Goal: Share content: Share content

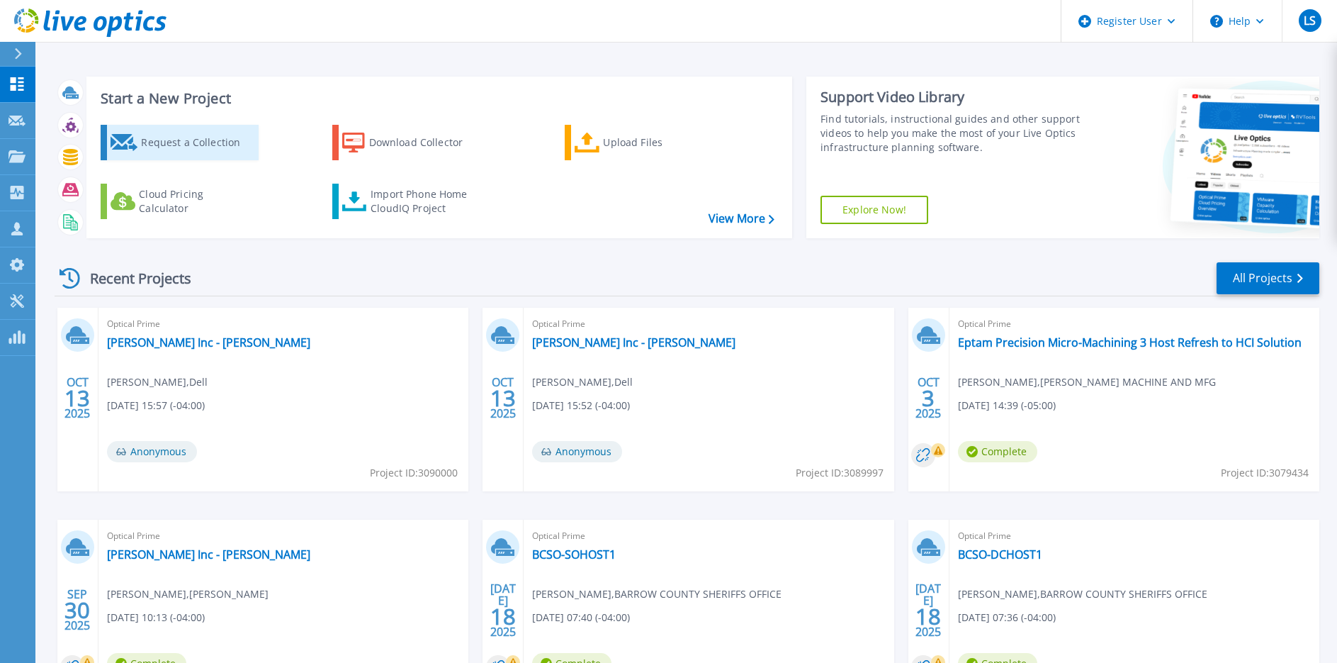
click at [215, 143] on div "Request a Collection" at bounding box center [197, 142] width 113 height 28
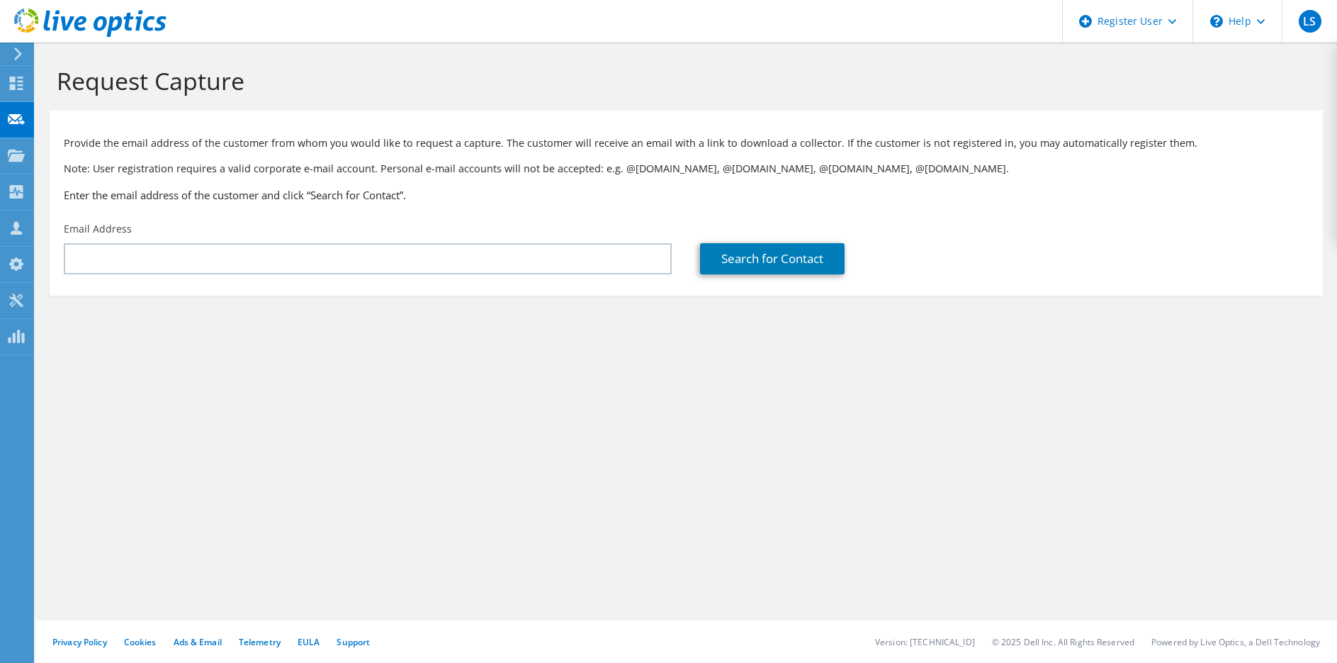
click at [272, 286] on section "Provide the email address of the customer from whom you would like to request a…" at bounding box center [686, 203] width 1273 height 185
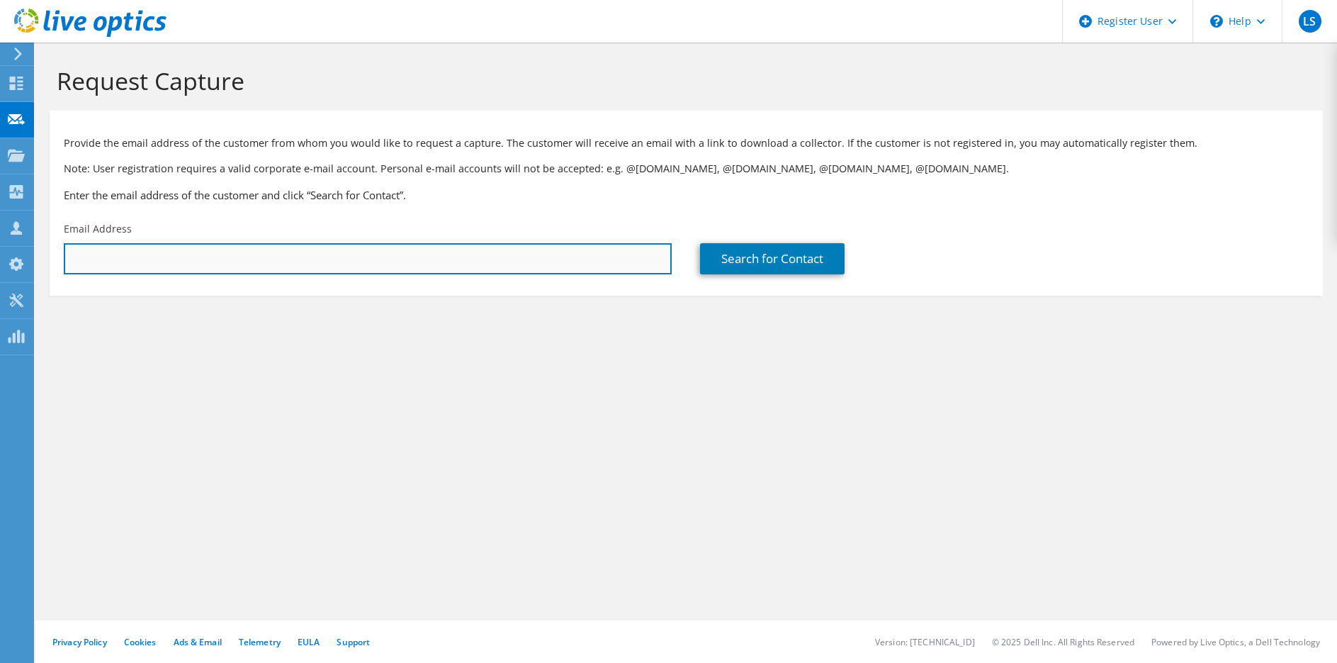
click at [285, 249] on input "text" at bounding box center [368, 258] width 608 height 31
paste input "Nick Gingrow <ngingrow@southburlingtonvt.gov>"
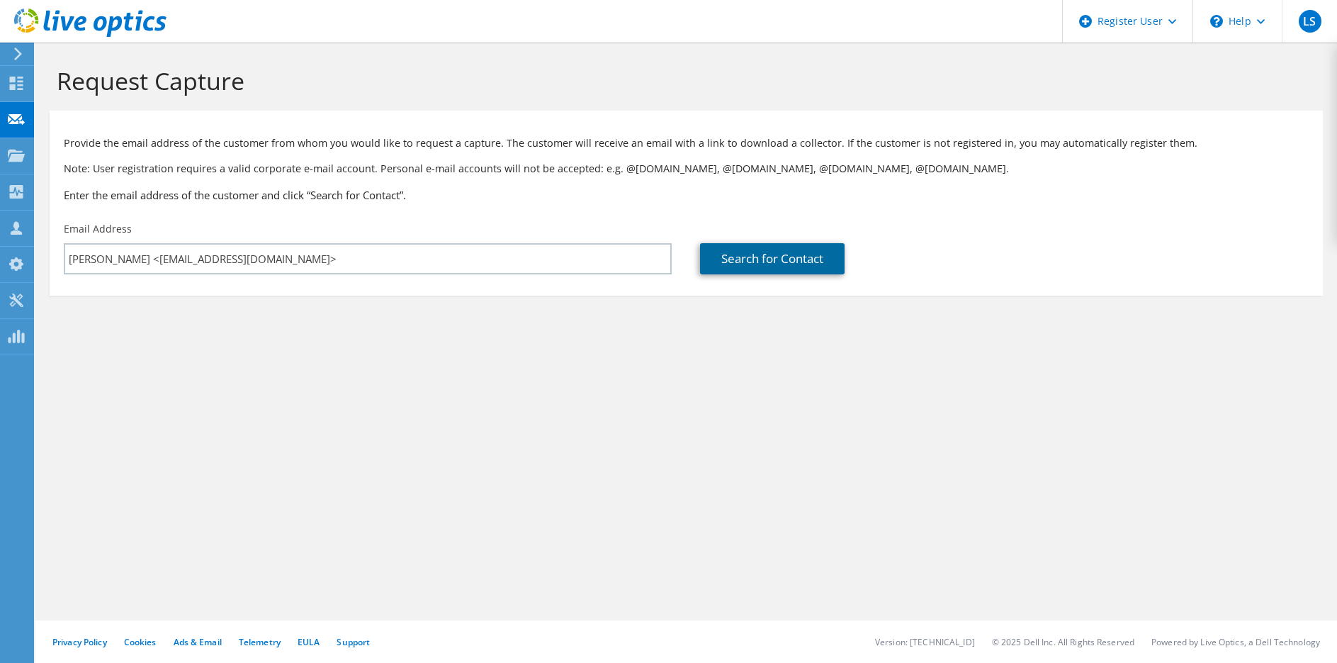
click at [738, 264] on link "Search for Contact" at bounding box center [772, 258] width 145 height 31
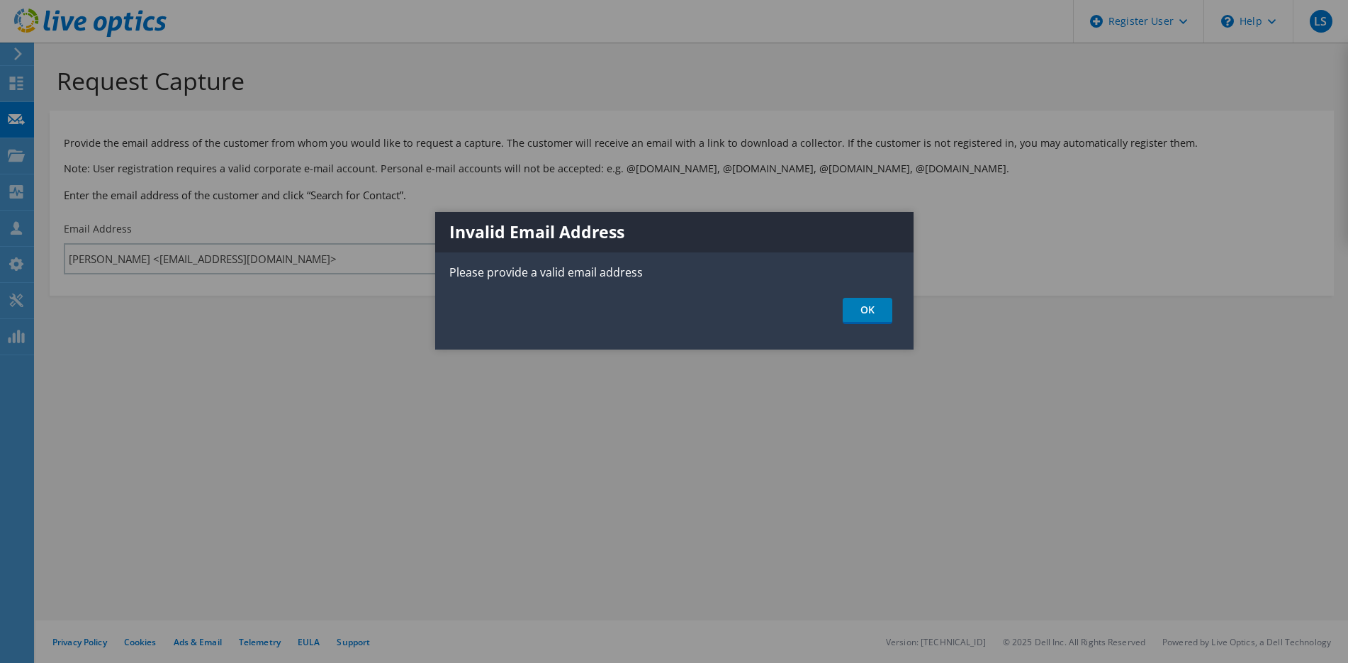
click at [207, 282] on div at bounding box center [674, 331] width 1348 height 663
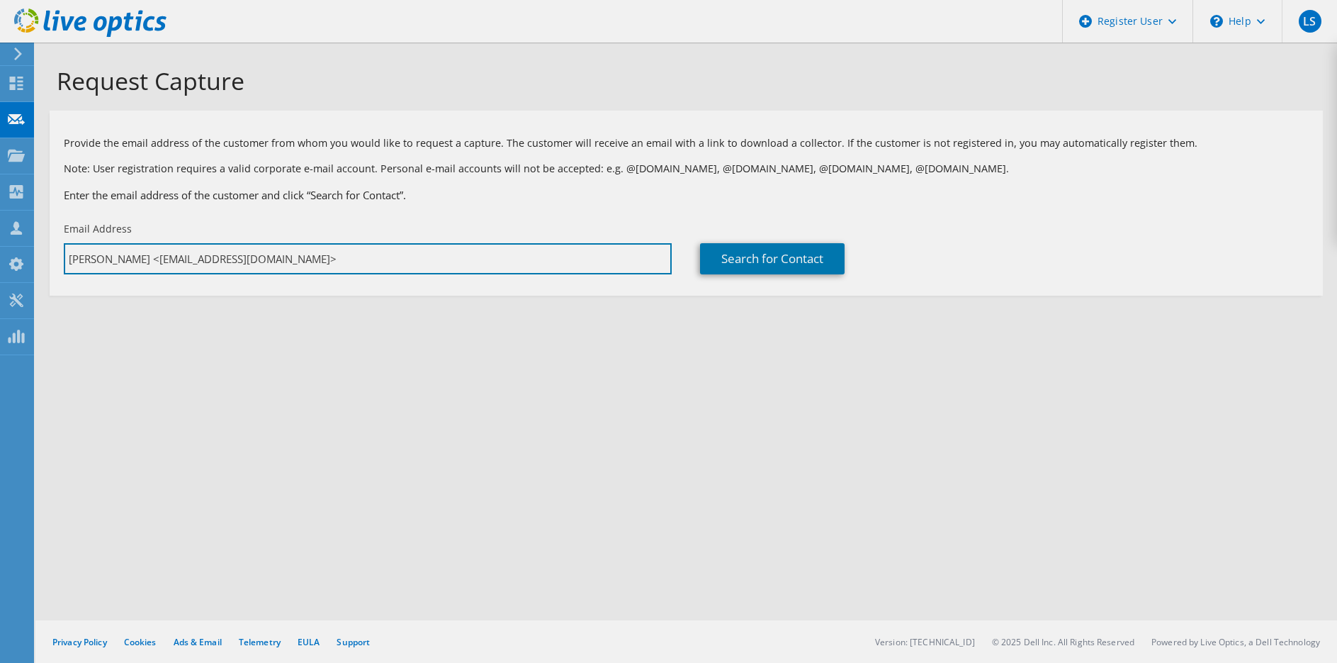
click at [295, 249] on input "Nick Gingrow <ngingrow@southburlingtonvt.gov>" at bounding box center [368, 258] width 608 height 31
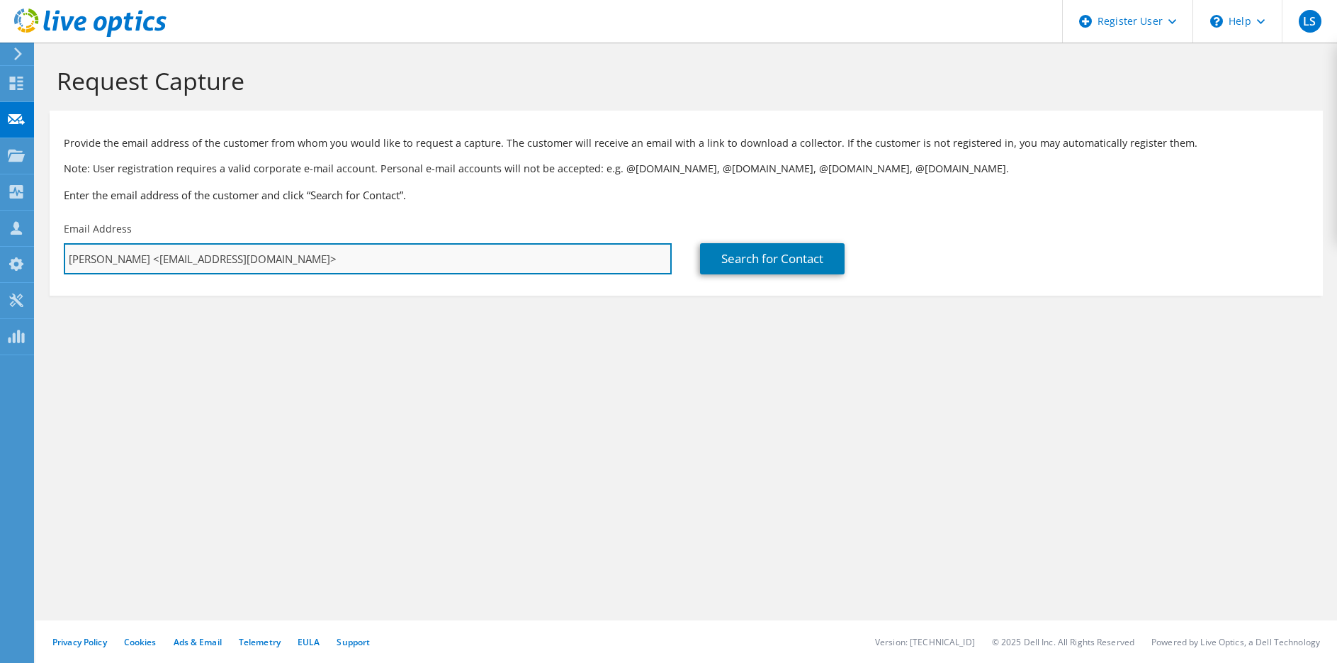
click at [315, 252] on input "Nick Gingrow <ngingrow@southburlingtonvt.gov>" at bounding box center [368, 258] width 608 height 31
click at [140, 257] on input "Nick Gingrow <ngingrow@southburlingtonvt.gov" at bounding box center [368, 258] width 608 height 31
click at [142, 259] on input "Nick Gingrow <ngingrow@southburlingtonvt.gov" at bounding box center [368, 258] width 608 height 31
type input "ngingrow@southburlingtonvt.gov"
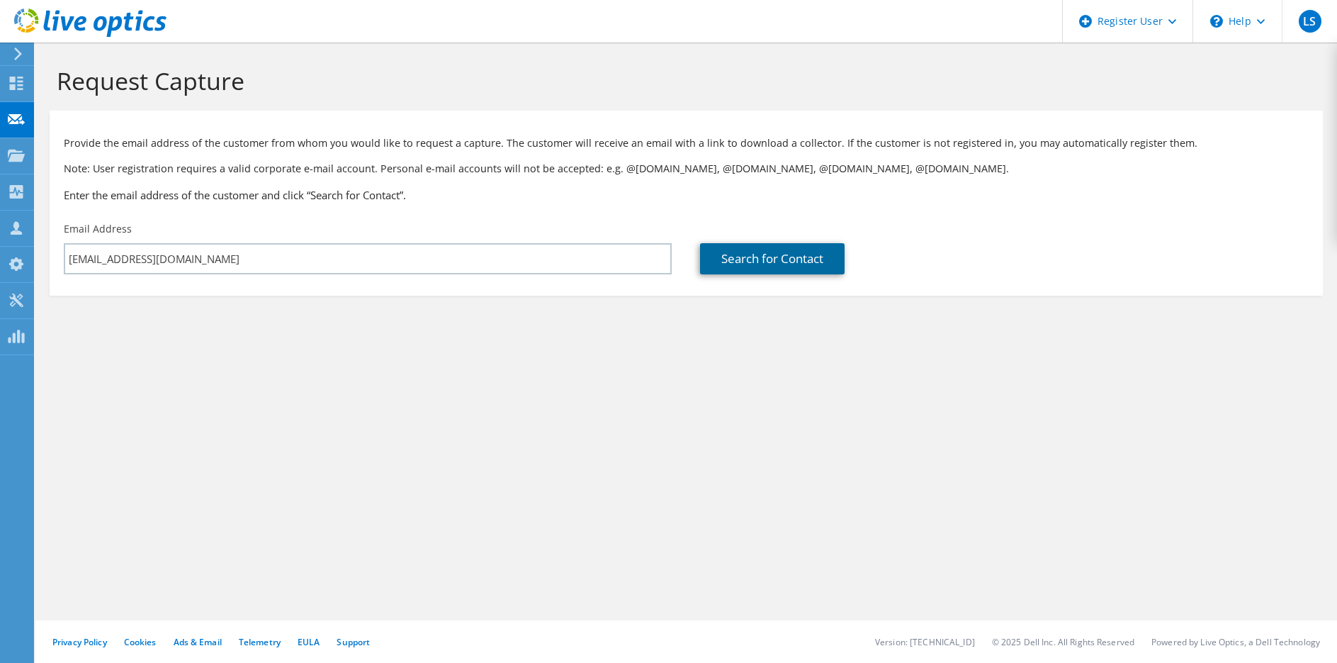
click at [805, 261] on link "Search for Contact" at bounding box center [772, 258] width 145 height 31
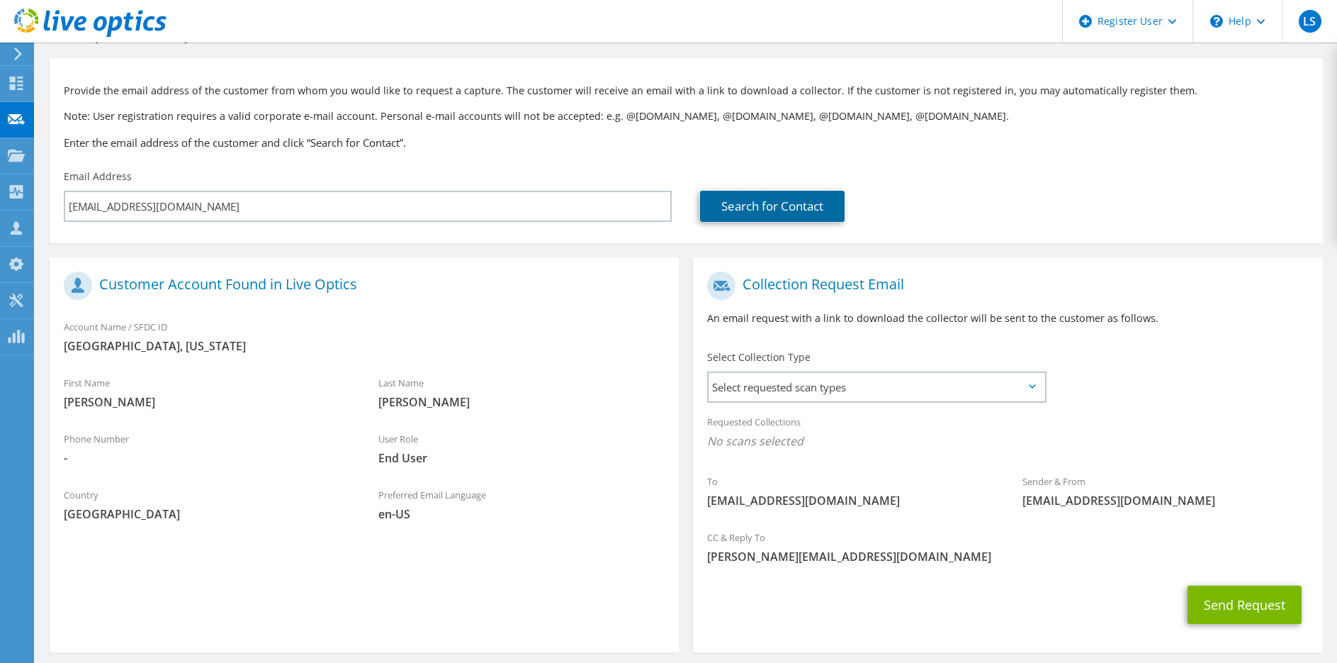
scroll to position [113, 0]
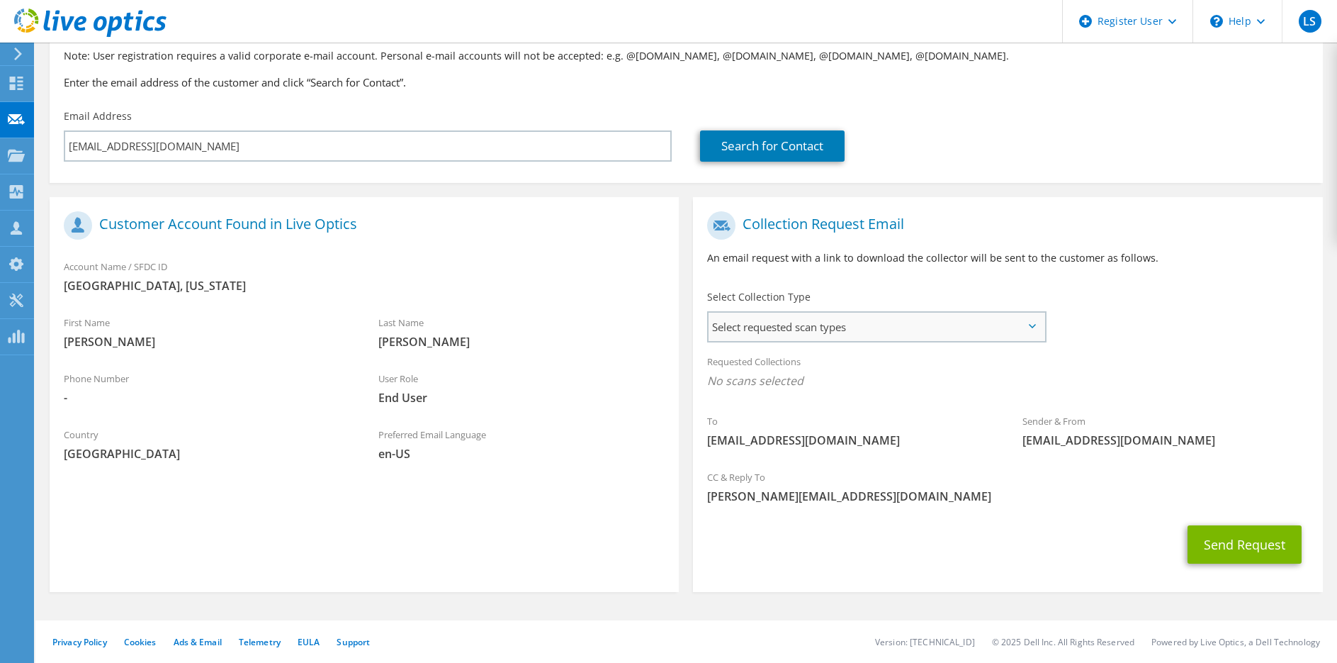
click at [806, 325] on span "Select requested scan types" at bounding box center [876, 326] width 335 height 28
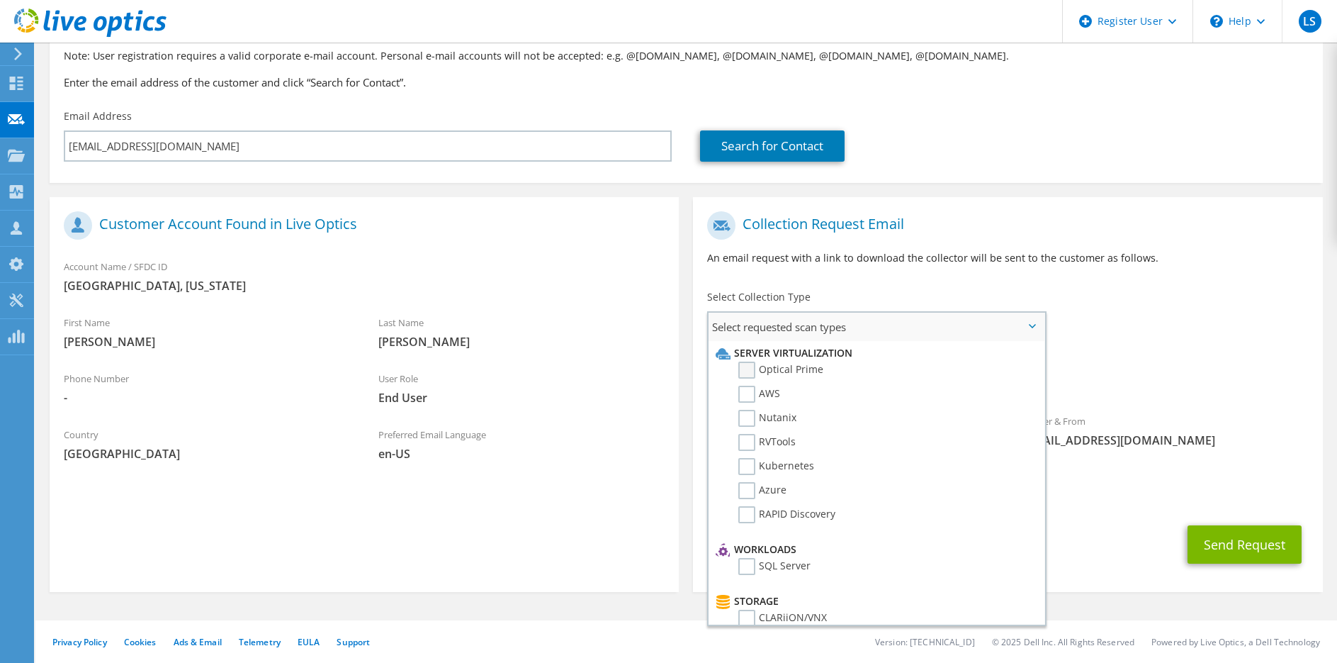
click at [750, 367] on label "Optical Prime" at bounding box center [780, 369] width 85 height 17
click at [0, 0] on input "Optical Prime" at bounding box center [0, 0] width 0 height 0
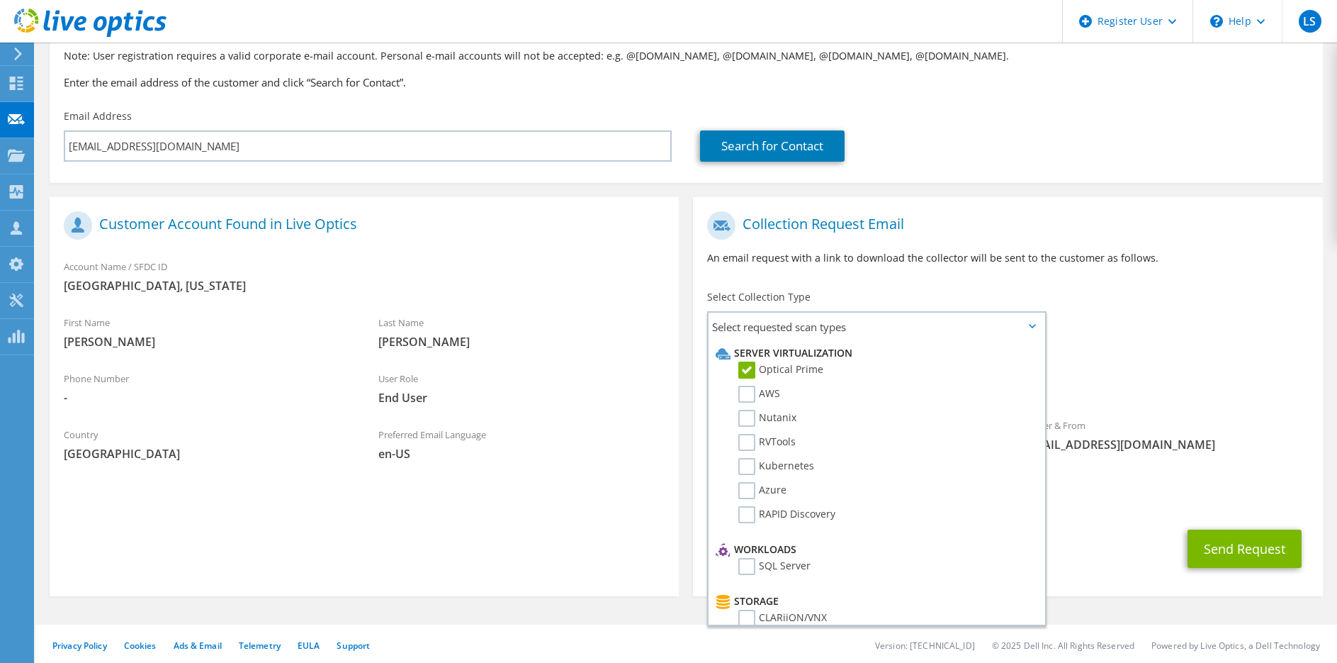
click at [1072, 311] on div "To ngingrow@southburlingtonvt.gov Sender & From liveoptics@liveoptics.com" at bounding box center [1007, 335] width 629 height 262
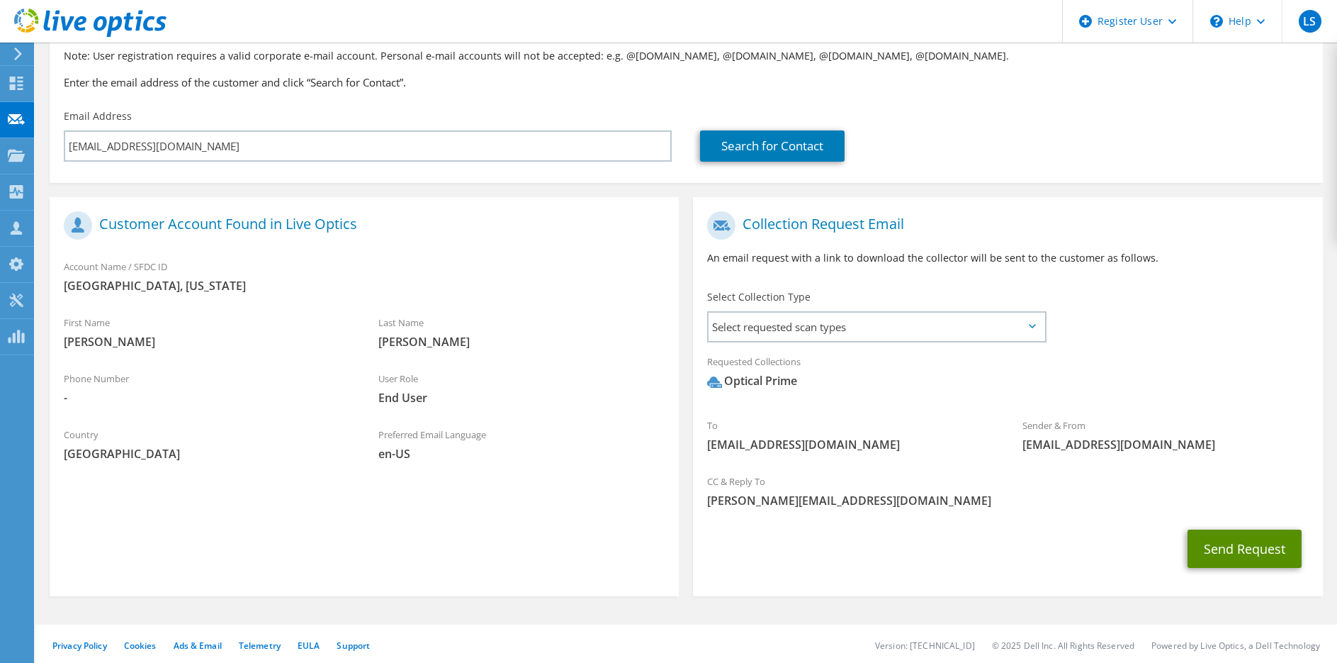
click at [1270, 553] on button "Send Request" at bounding box center [1245, 548] width 114 height 38
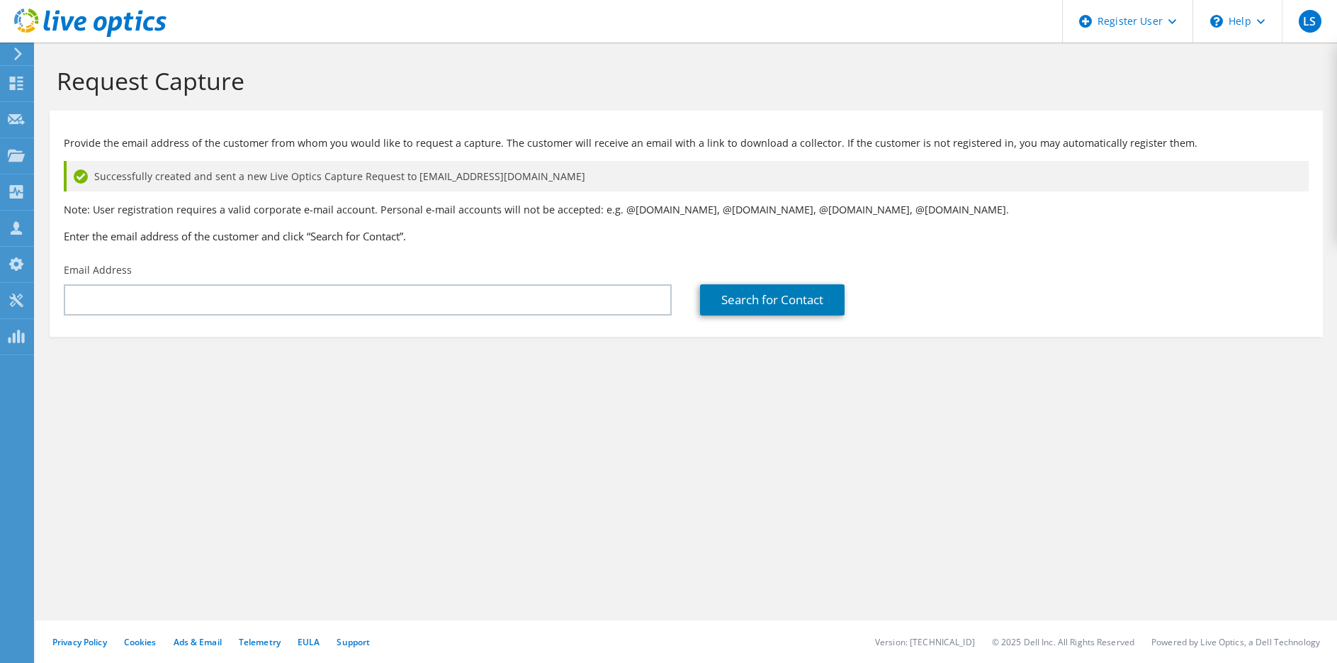
drag, startPoint x: 388, startPoint y: 177, endPoint x: 322, endPoint y: 221, distance: 79.2
click at [322, 221] on div "Provide the email address of the customer from whom you would like to request a…" at bounding box center [686, 187] width 1273 height 138
click at [19, 51] on icon at bounding box center [18, 53] width 11 height 13
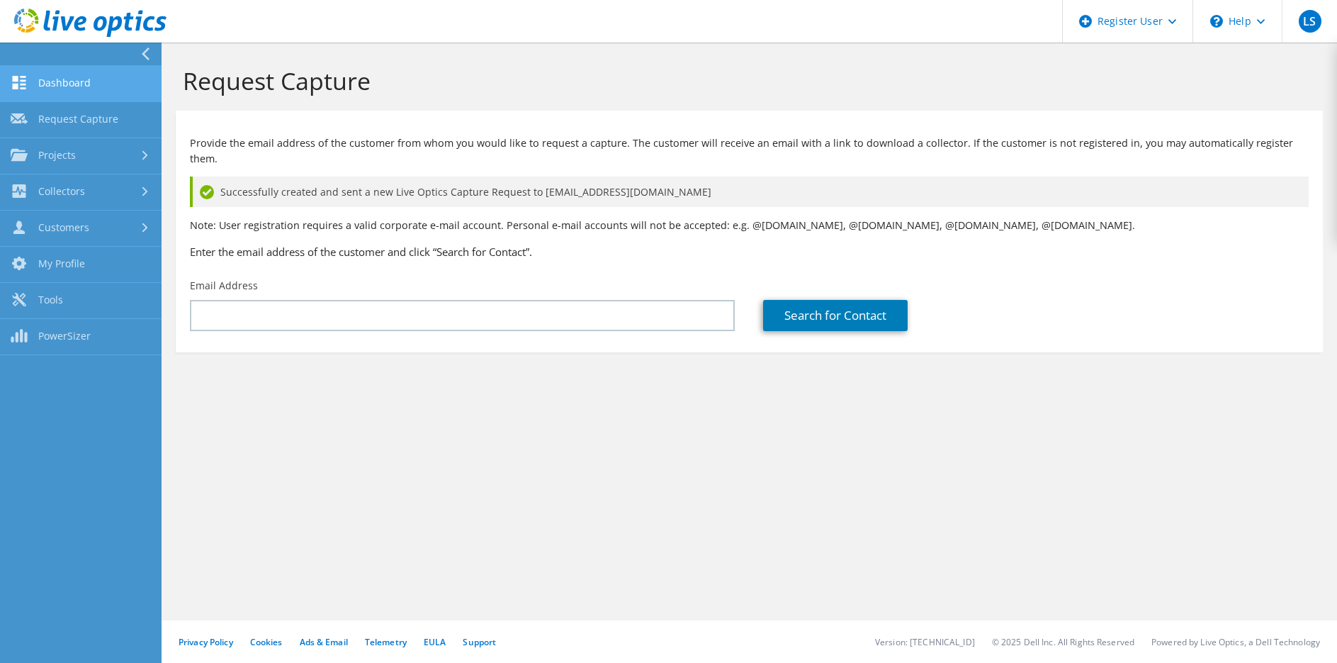
click at [64, 86] on link "Dashboard" at bounding box center [81, 84] width 162 height 36
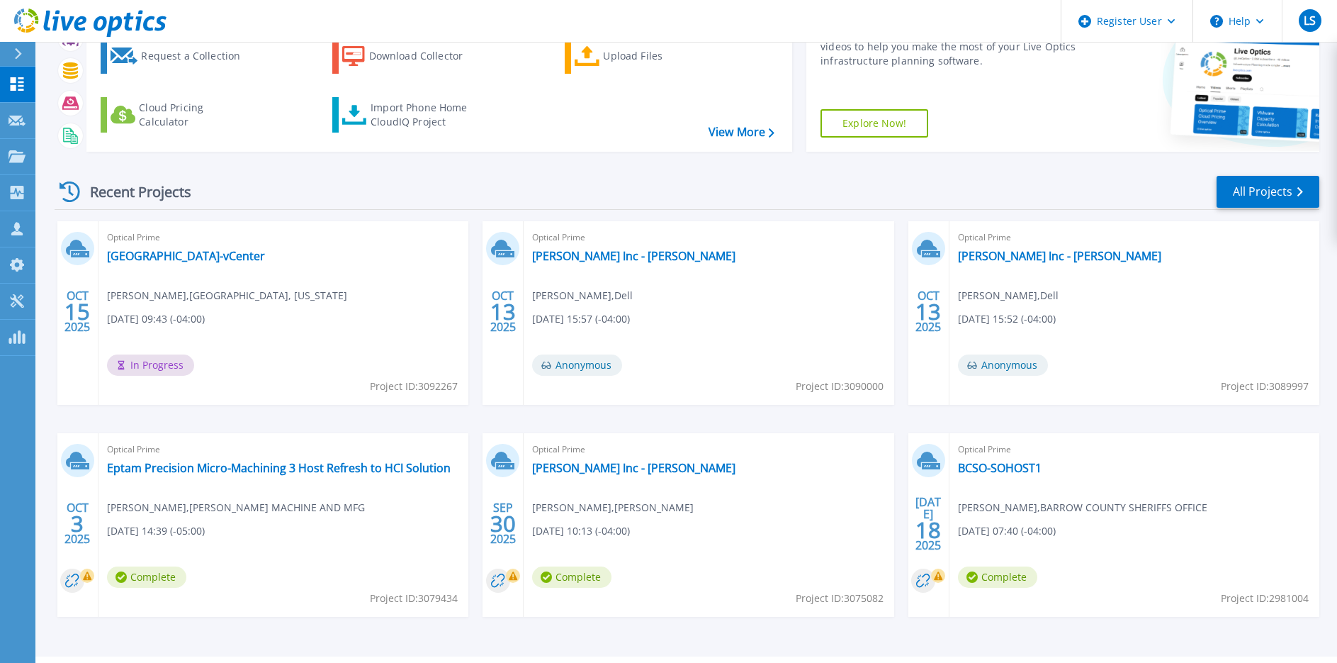
scroll to position [52, 0]
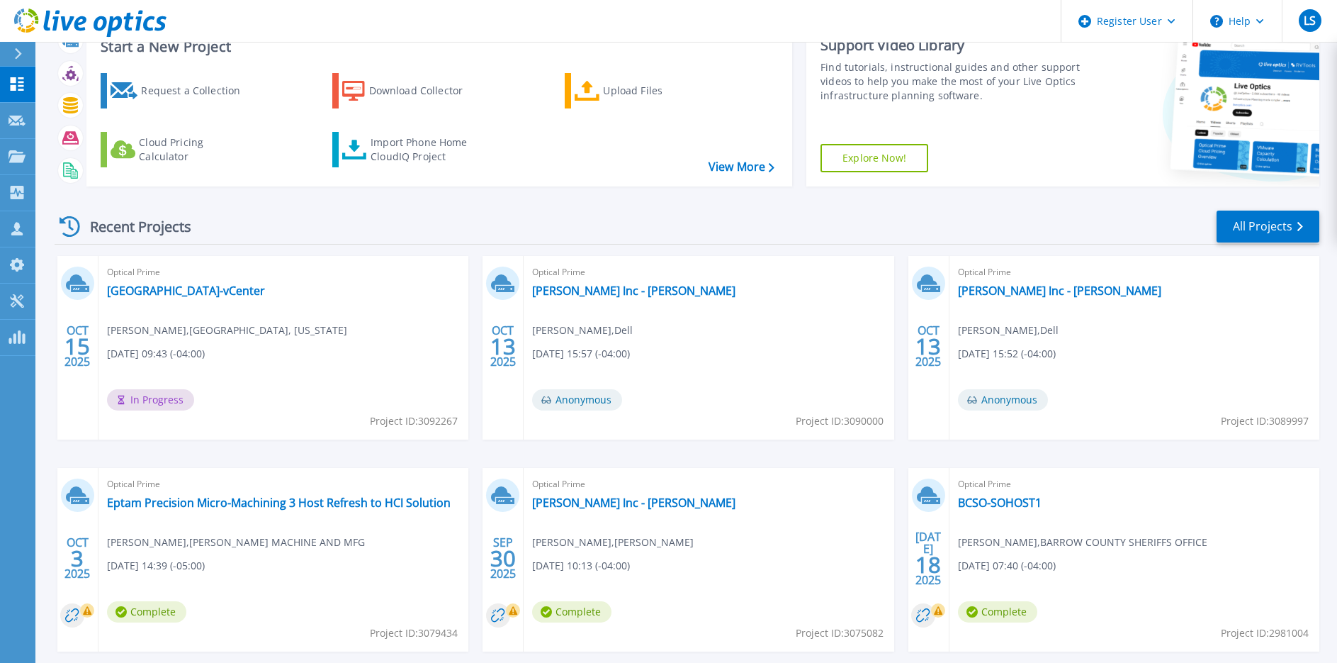
click at [703, 222] on div "Recent Projects All Projects" at bounding box center [687, 226] width 1265 height 35
click at [720, 461] on div "OCT 15 2025 Optical Prime SouthBurlington-vCenter Nick Gingrow , SOUTH BURLINGT…" at bounding box center [681, 468] width 1276 height 424
click at [732, 443] on div "OCT 15 2025 Optical Prime SouthBurlington-vCenter Nick Gingrow , SOUTH BURLINGT…" at bounding box center [681, 468] width 1276 height 424
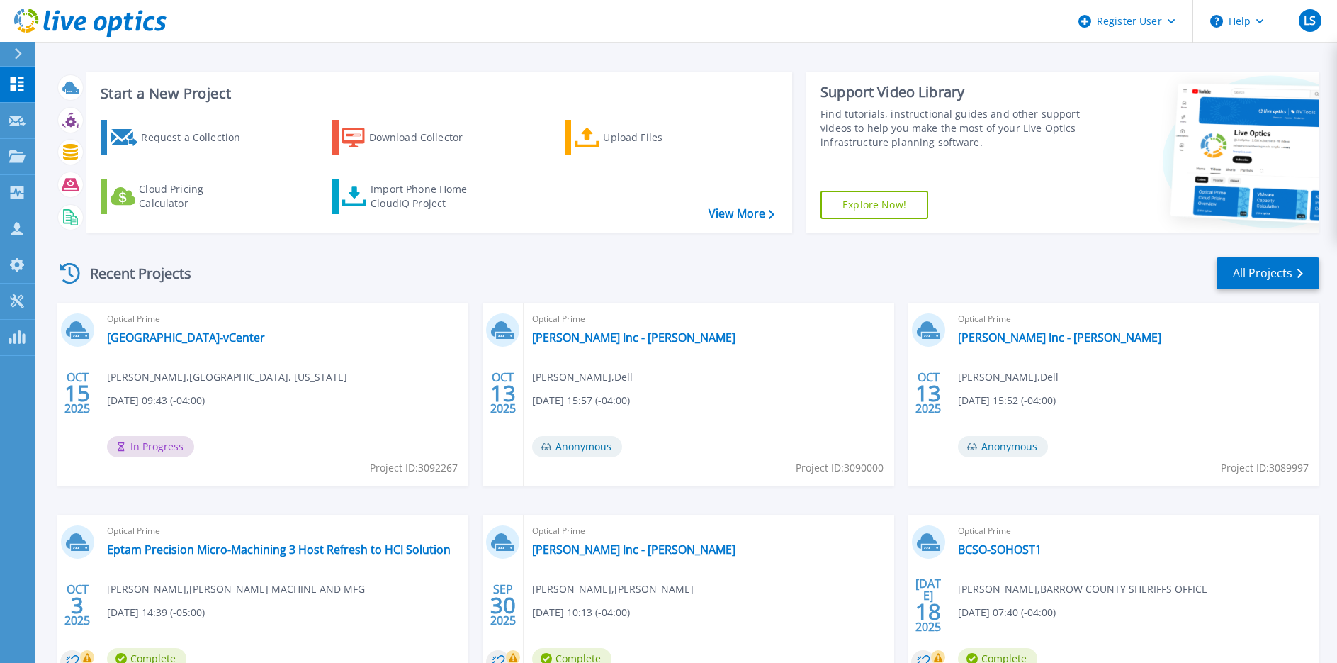
scroll to position [0, 0]
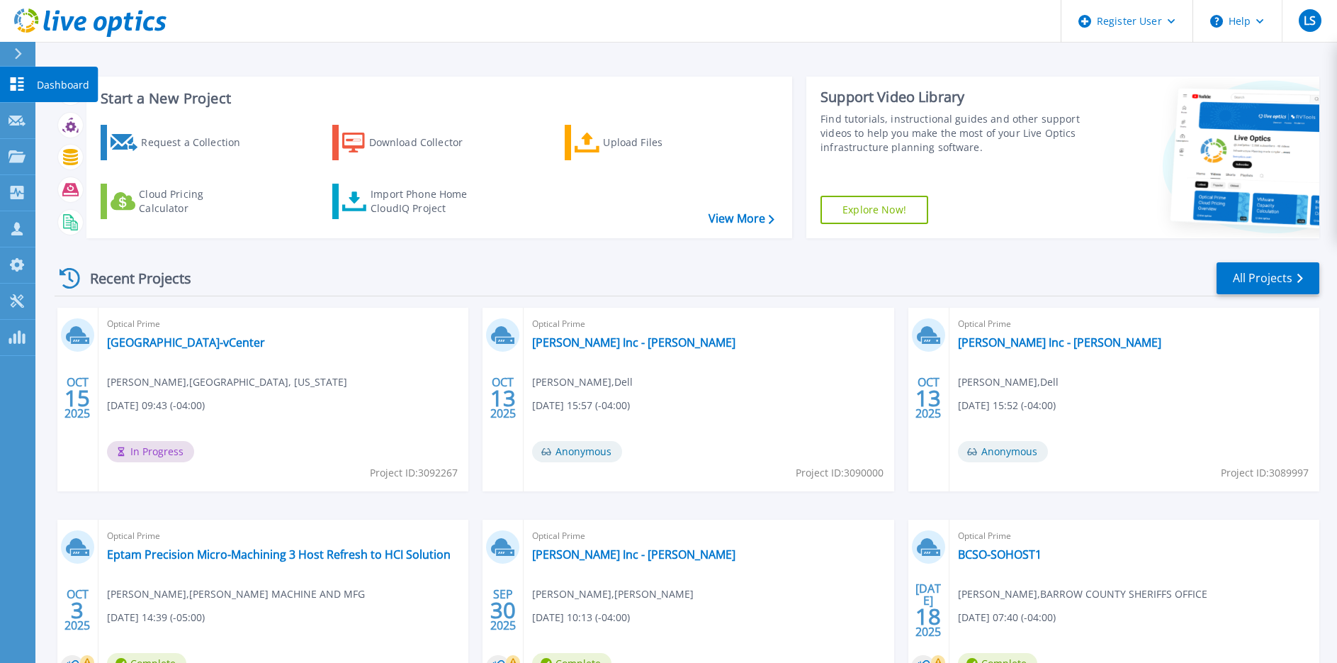
click at [24, 82] on icon at bounding box center [17, 83] width 17 height 13
click at [26, 60] on div at bounding box center [24, 54] width 23 height 24
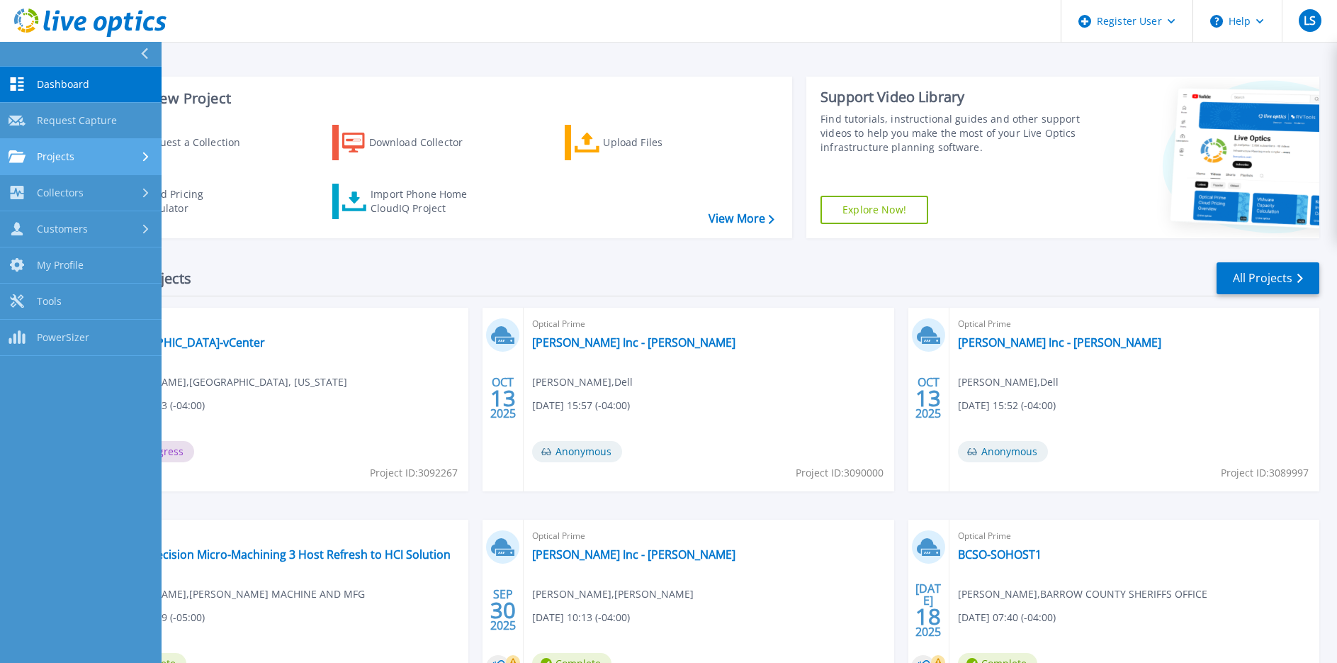
click at [94, 159] on div "Projects" at bounding box center [81, 156] width 145 height 13
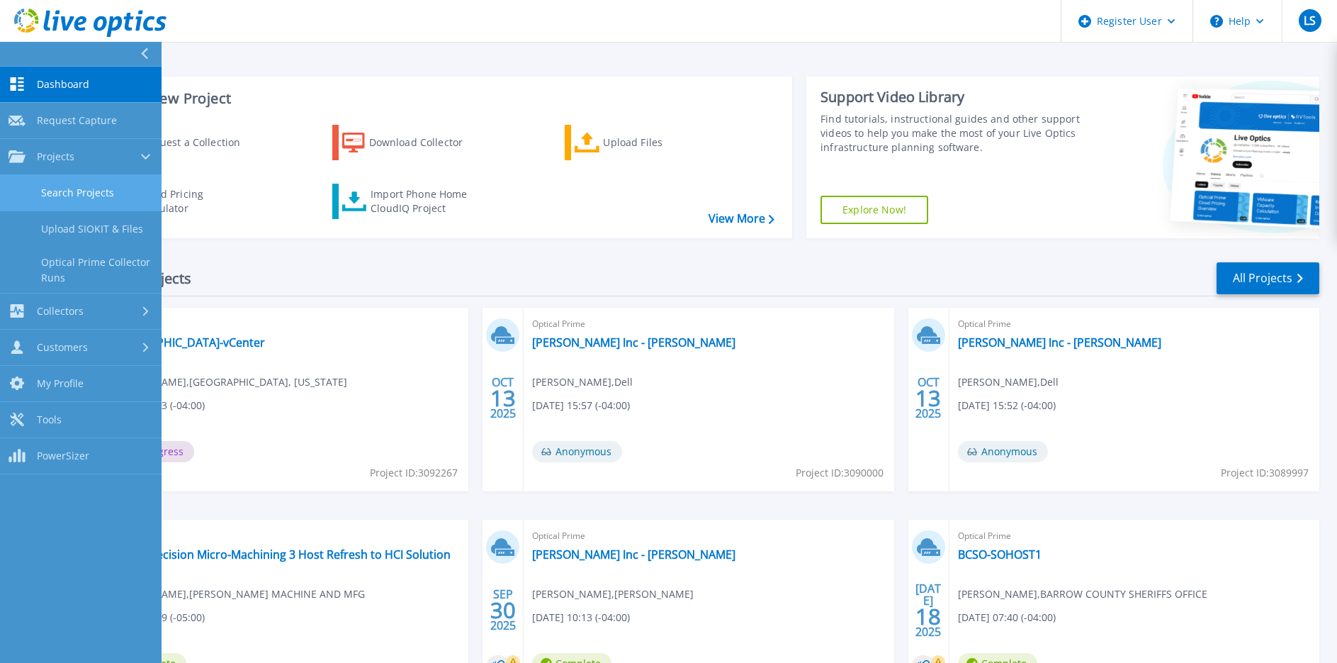
click at [103, 198] on link "Search Projects" at bounding box center [81, 193] width 162 height 36
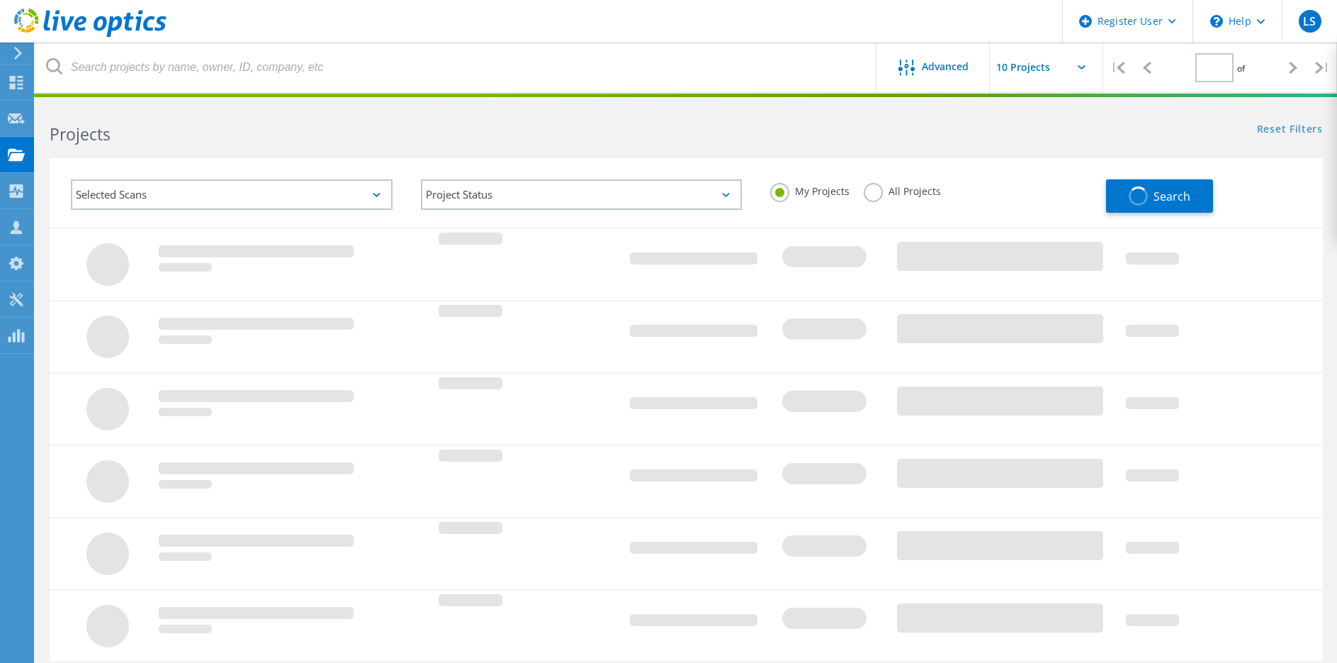
type input "1"
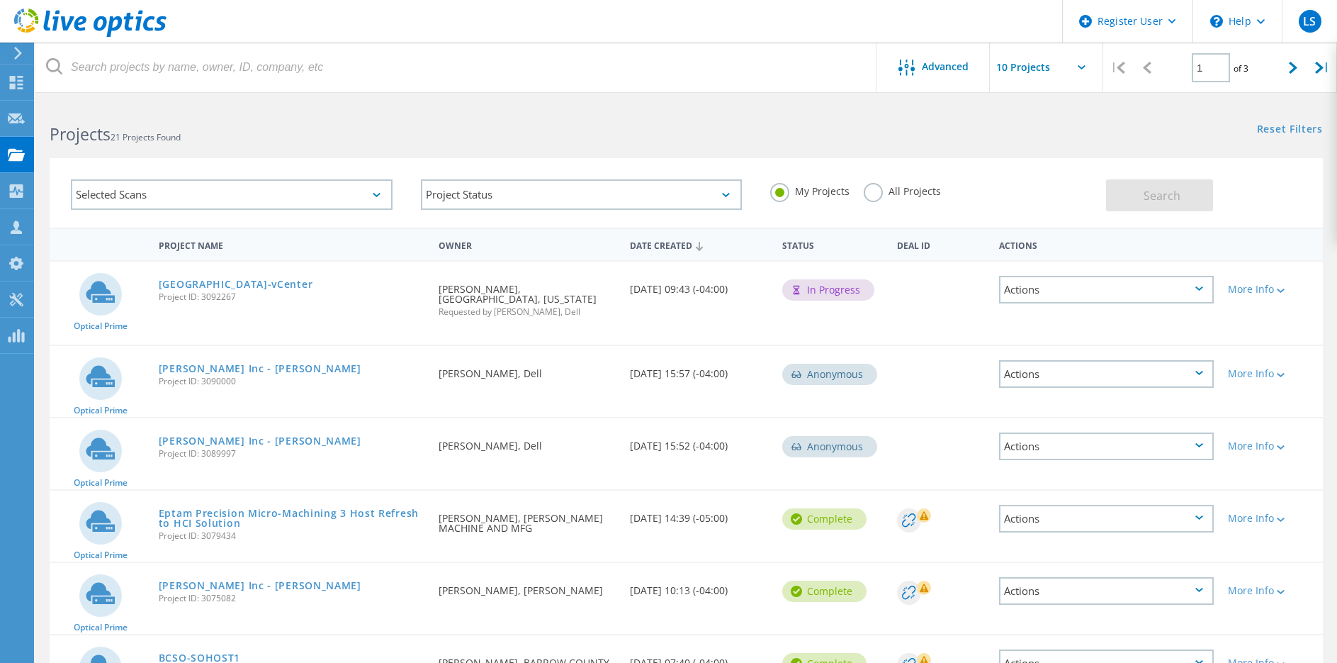
drag, startPoint x: 106, startPoint y: 200, endPoint x: 116, endPoint y: 199, distance: 9.9
click at [106, 199] on div "Selected Scans" at bounding box center [232, 194] width 322 height 30
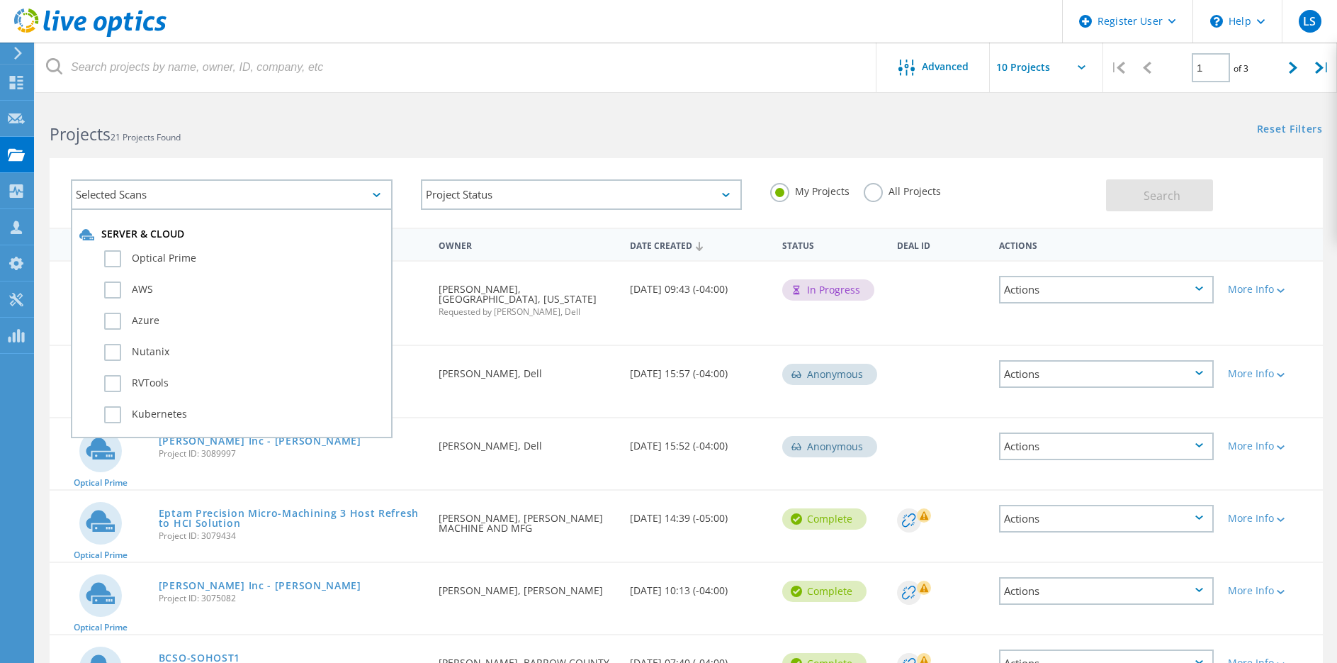
click at [455, 128] on h2 "Projects 21 Projects Found" at bounding box center [361, 134] width 622 height 23
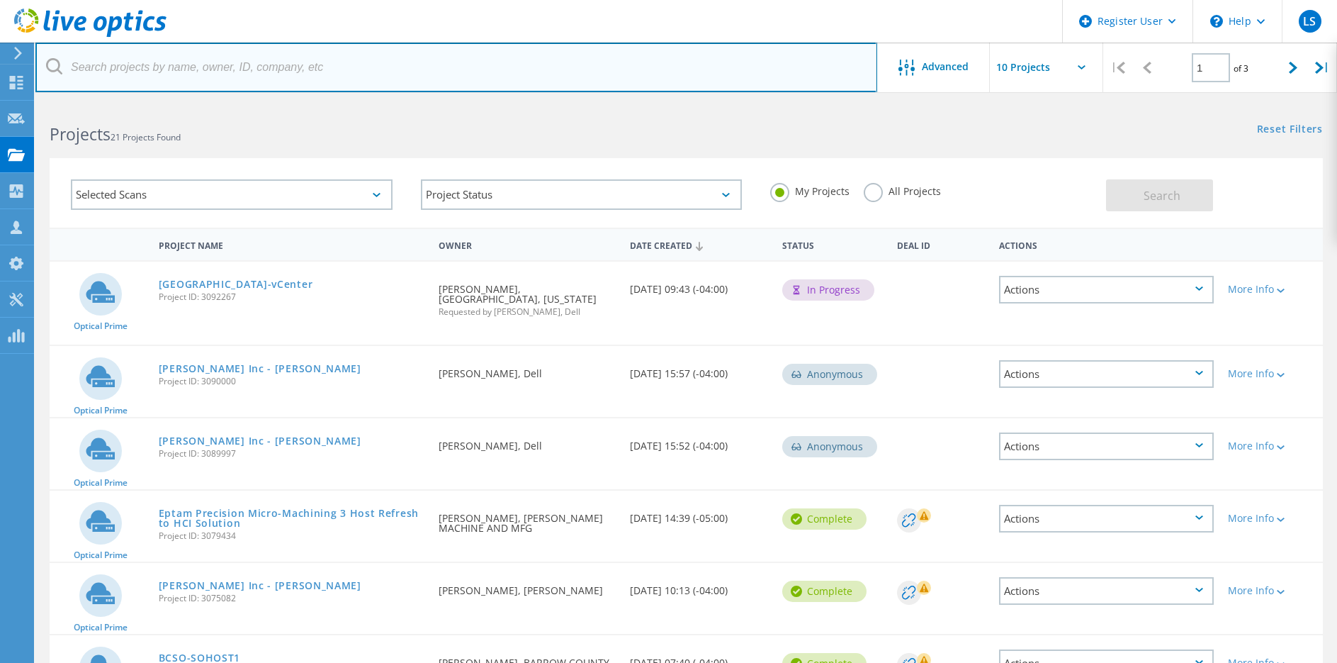
click at [270, 70] on input "text" at bounding box center [456, 68] width 842 height 50
paste input "aquinn@darntough.com"
type input "aquinn@darntough.com"
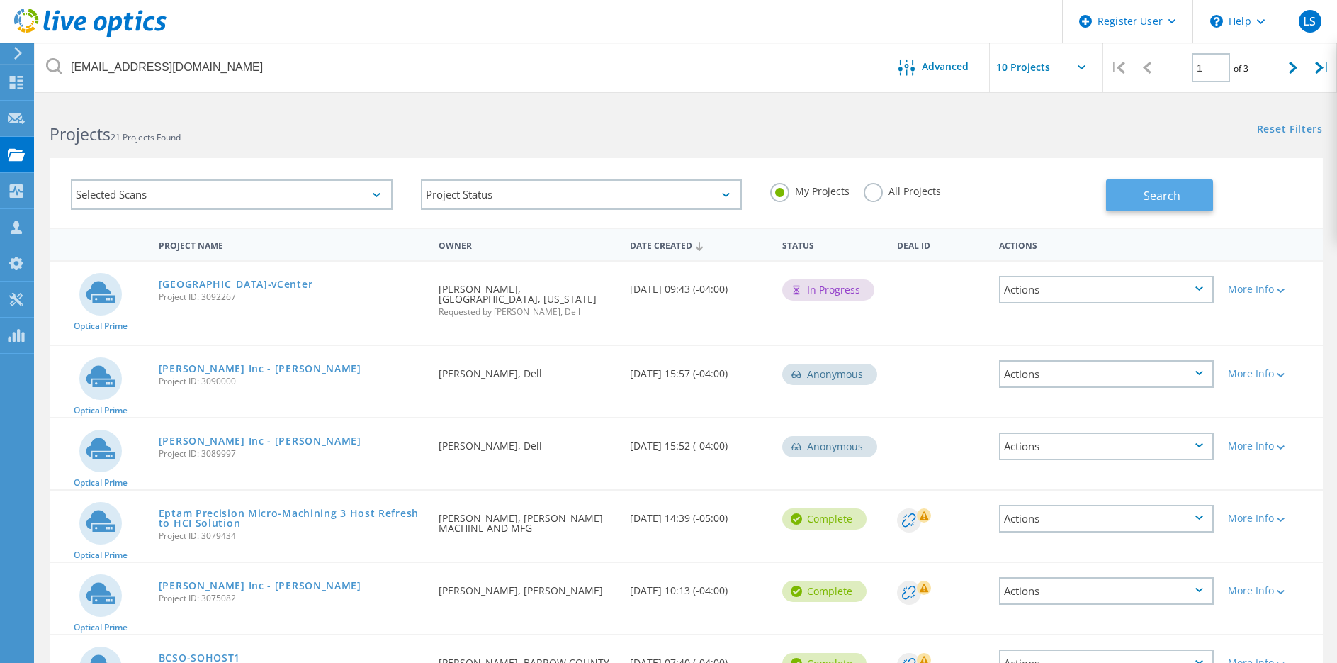
click at [1189, 198] on button "Search" at bounding box center [1159, 195] width 107 height 32
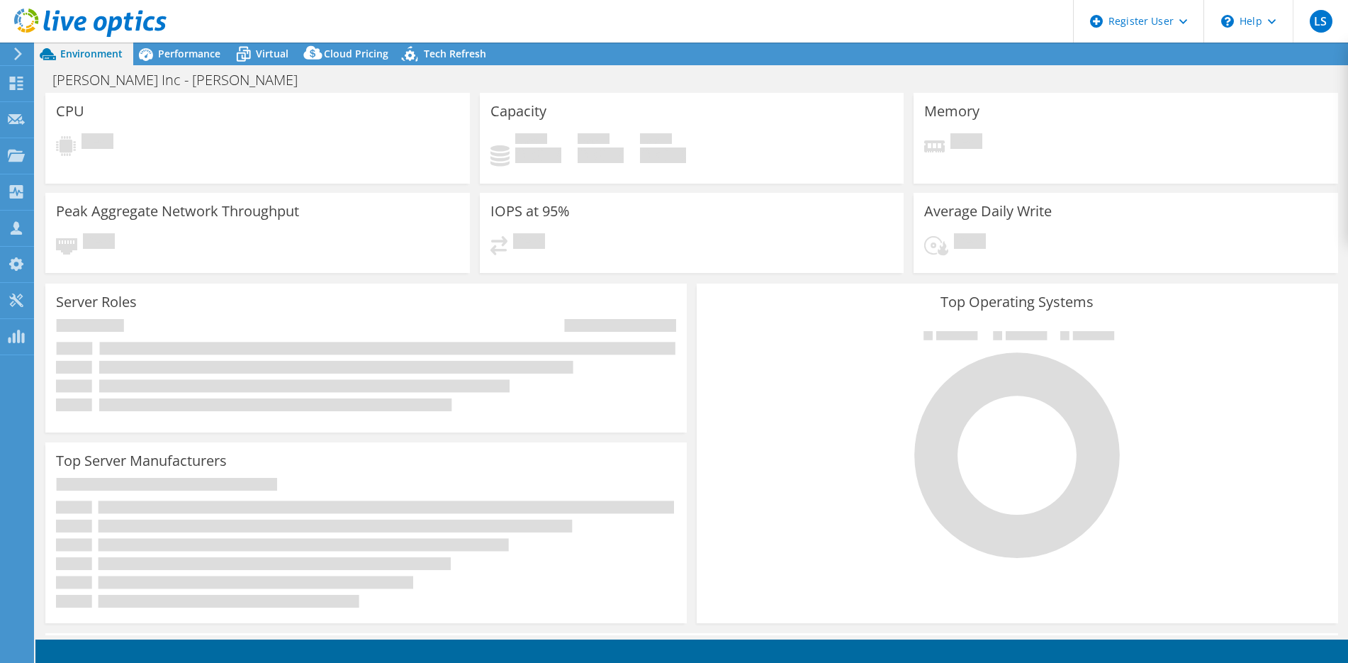
select select "USEast"
select select "USD"
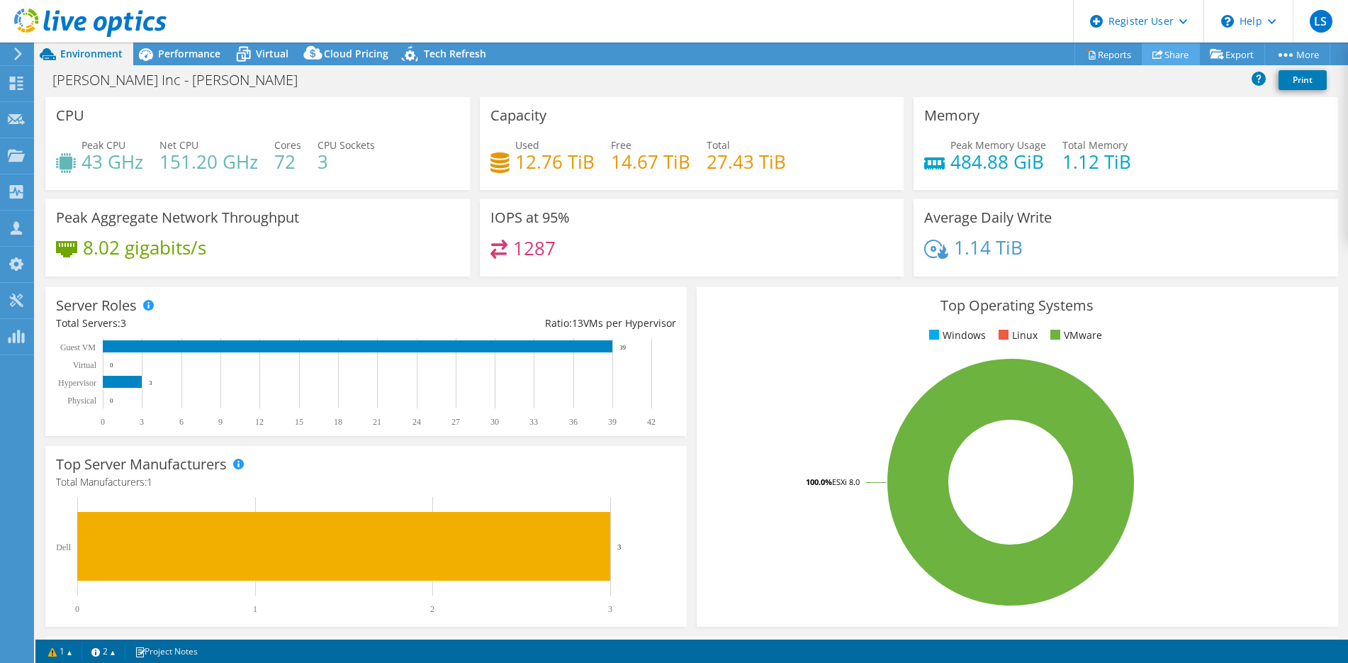
click at [1167, 54] on link "Share" at bounding box center [1171, 54] width 58 height 22
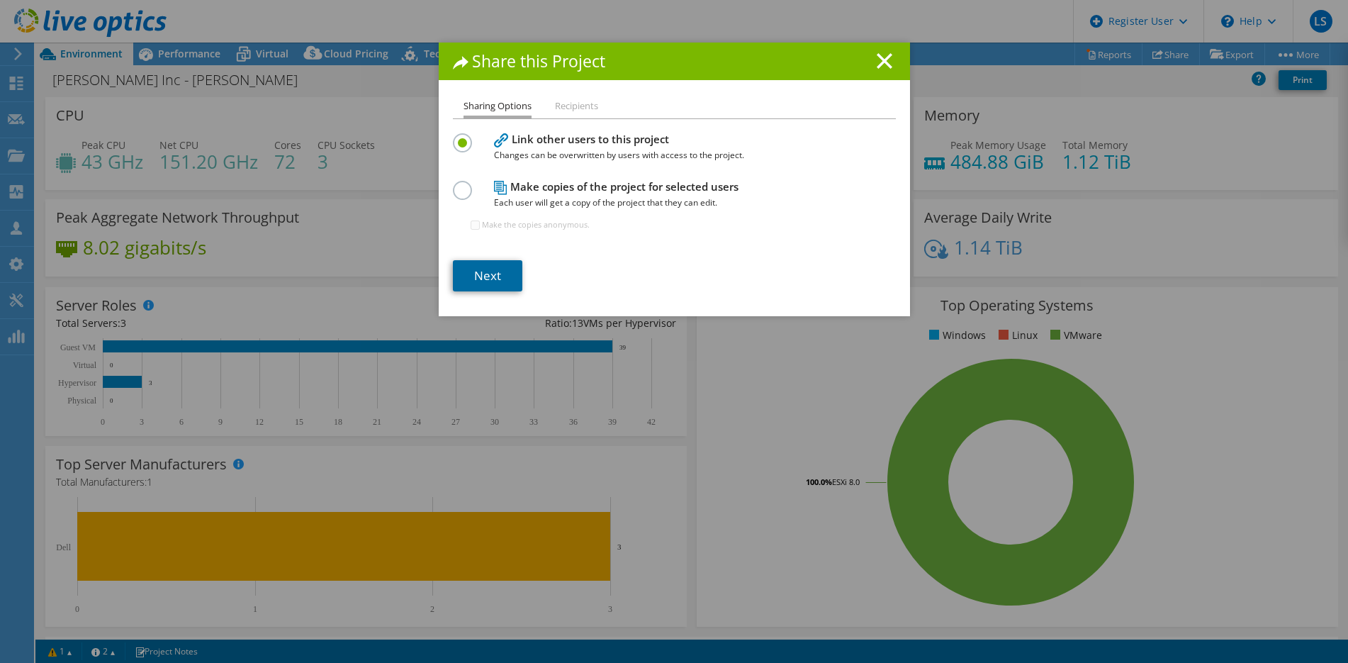
click at [513, 271] on link "Next" at bounding box center [487, 275] width 69 height 31
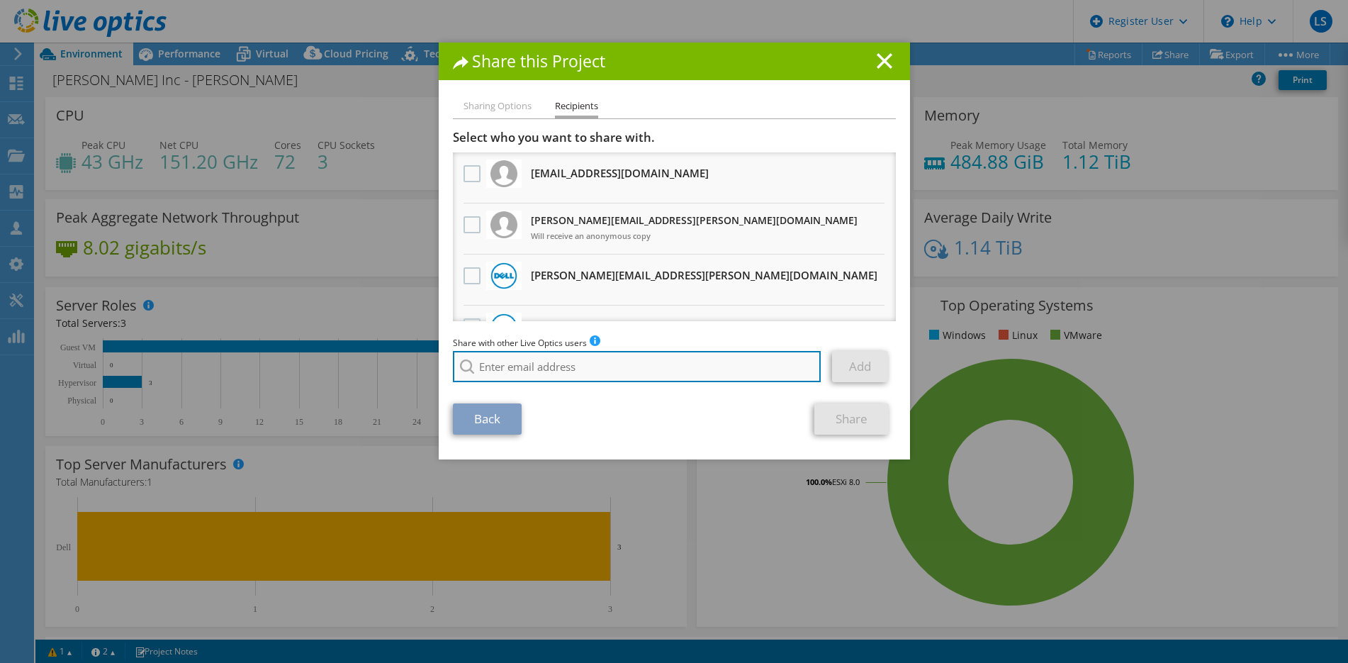
click at [507, 362] on input "search" at bounding box center [637, 366] width 368 height 31
paste input "[PERSON_NAME][EMAIL_ADDRESS][PERSON_NAME][DOMAIN_NAME]"
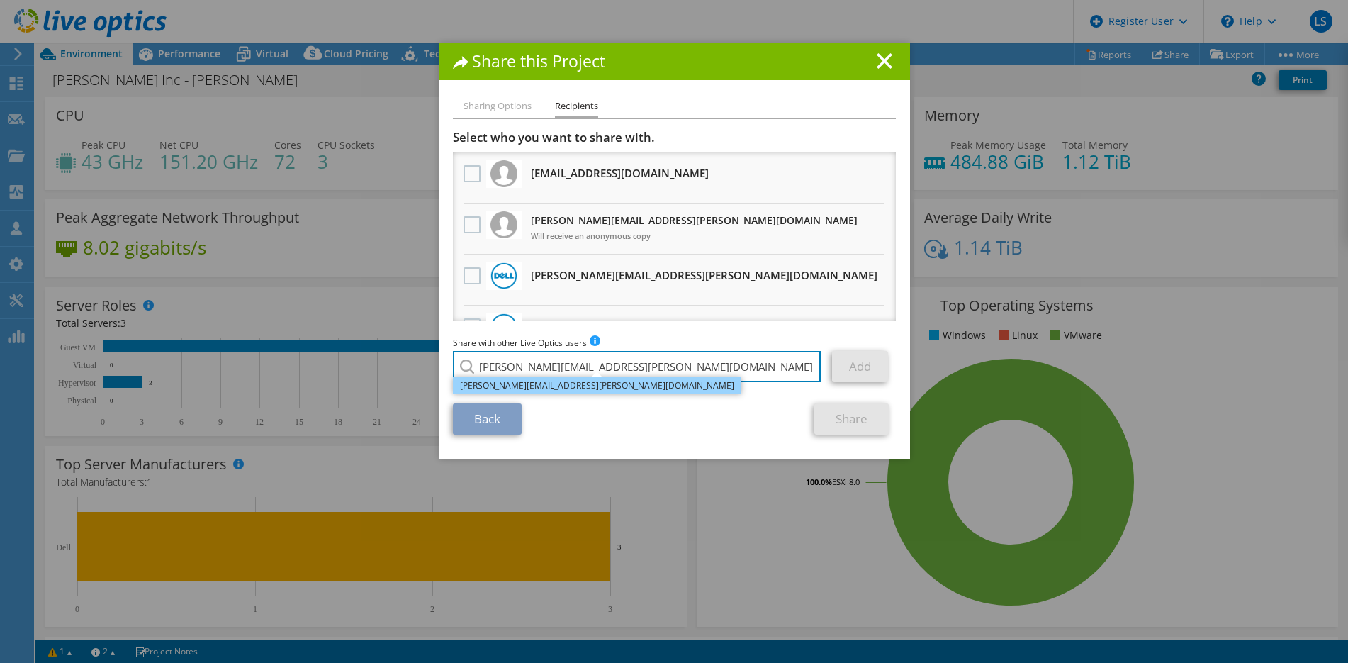
type input "[PERSON_NAME][EMAIL_ADDRESS][PERSON_NAME][DOMAIN_NAME]"
click at [597, 390] on li "[PERSON_NAME][EMAIL_ADDRESS][PERSON_NAME][DOMAIN_NAME]" at bounding box center [597, 385] width 288 height 17
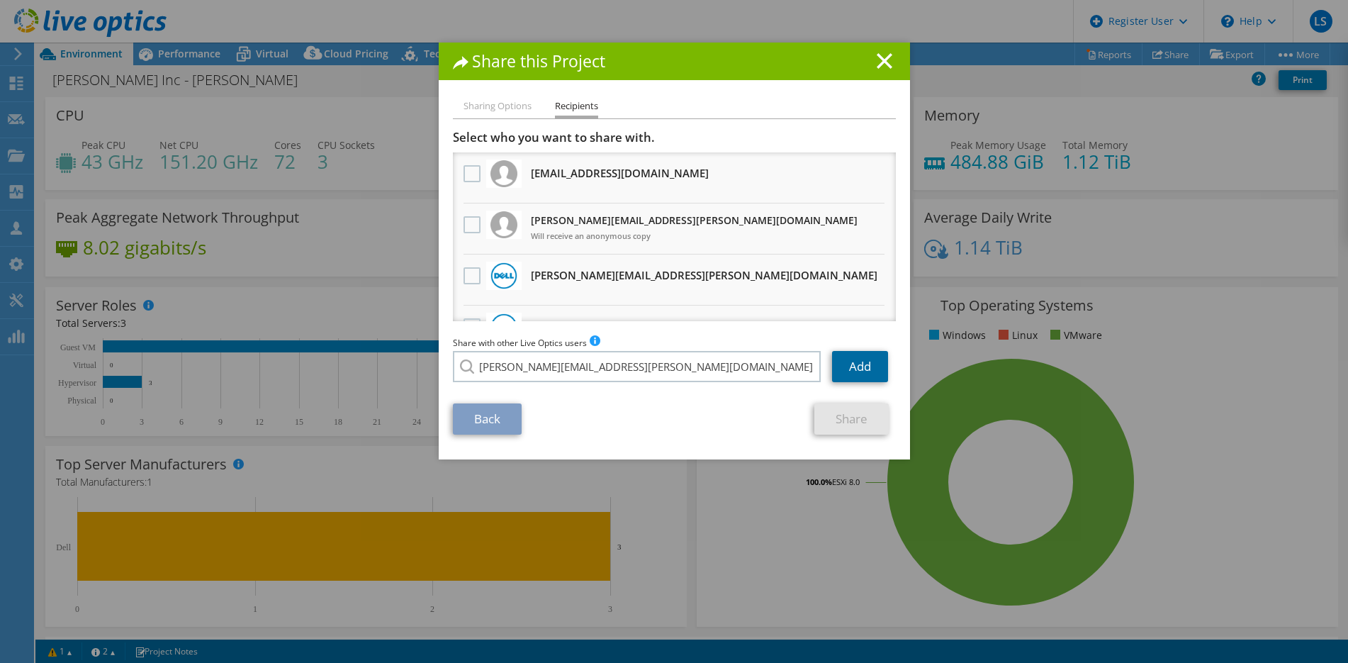
click at [862, 365] on link "Add" at bounding box center [860, 366] width 56 height 31
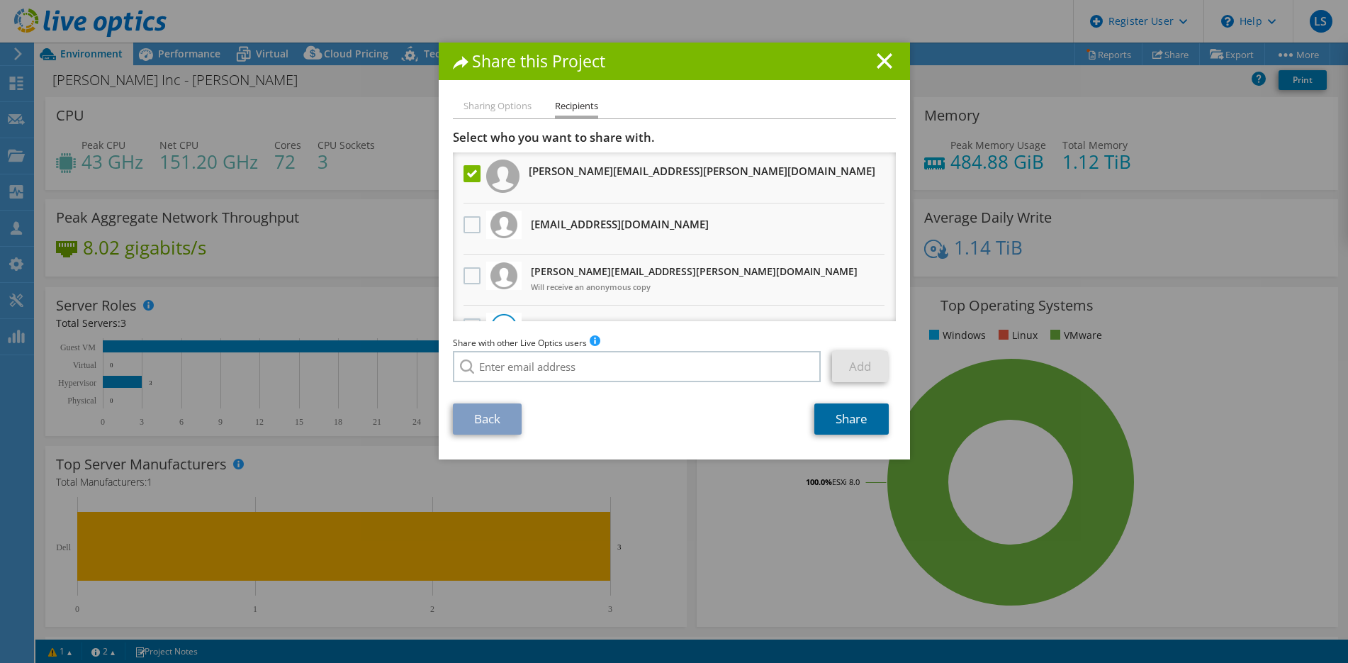
click at [852, 422] on link "Share" at bounding box center [851, 418] width 74 height 31
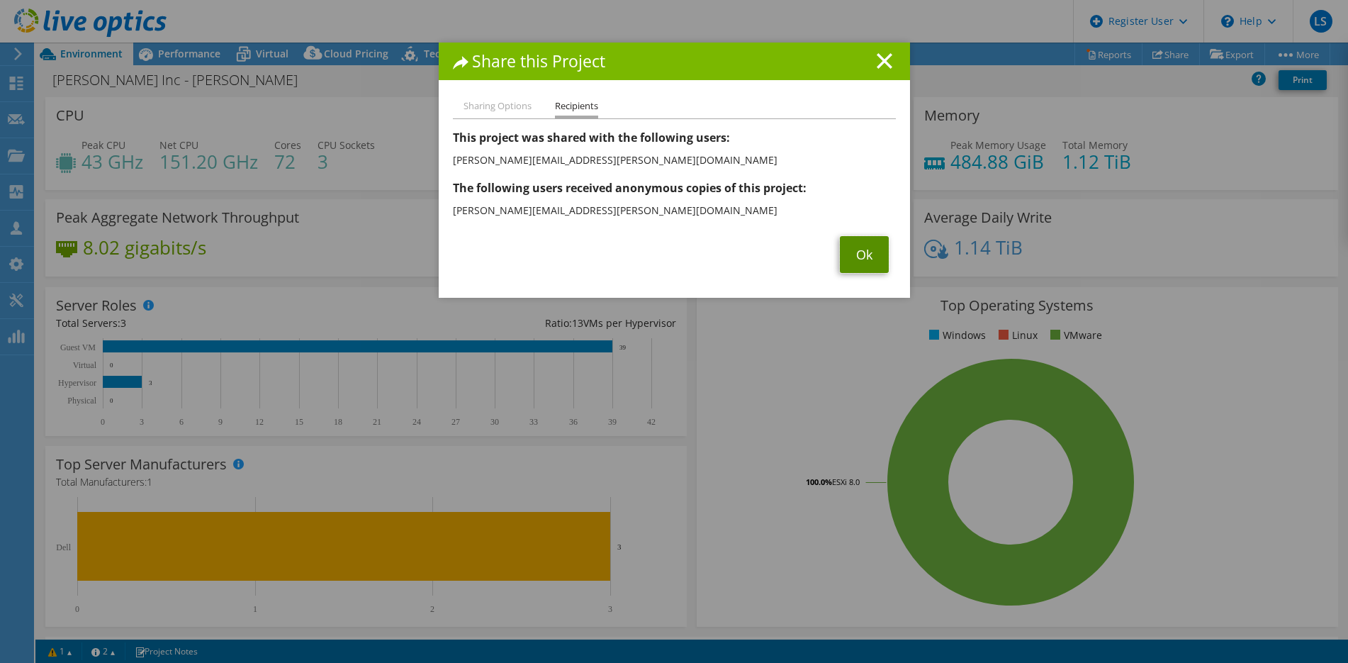
click at [861, 237] on link "Ok" at bounding box center [864, 254] width 49 height 37
